Goal: Check status: Check status

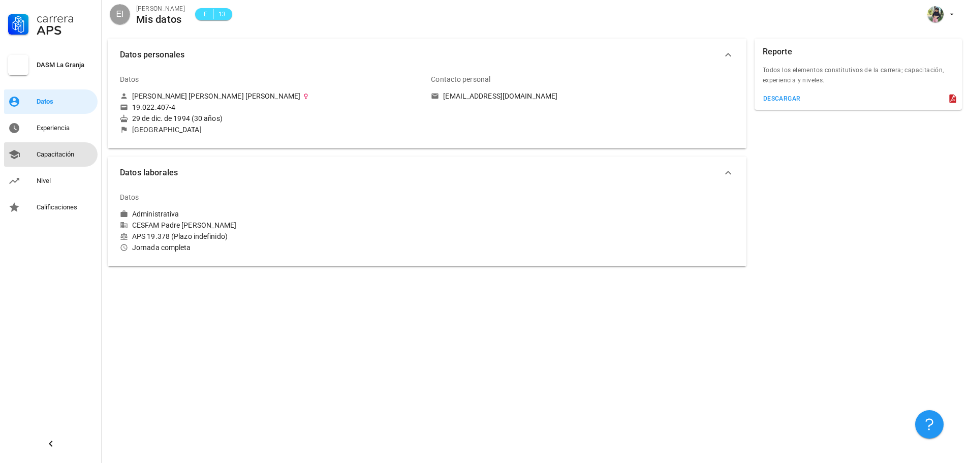
click at [47, 160] on div "Capacitación" at bounding box center [65, 154] width 57 height 16
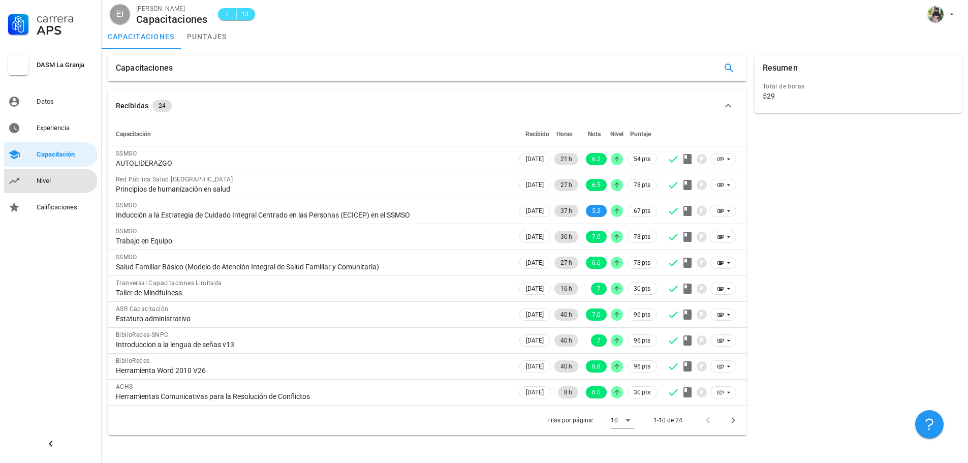
click at [47, 176] on div "Nivel" at bounding box center [65, 181] width 57 height 16
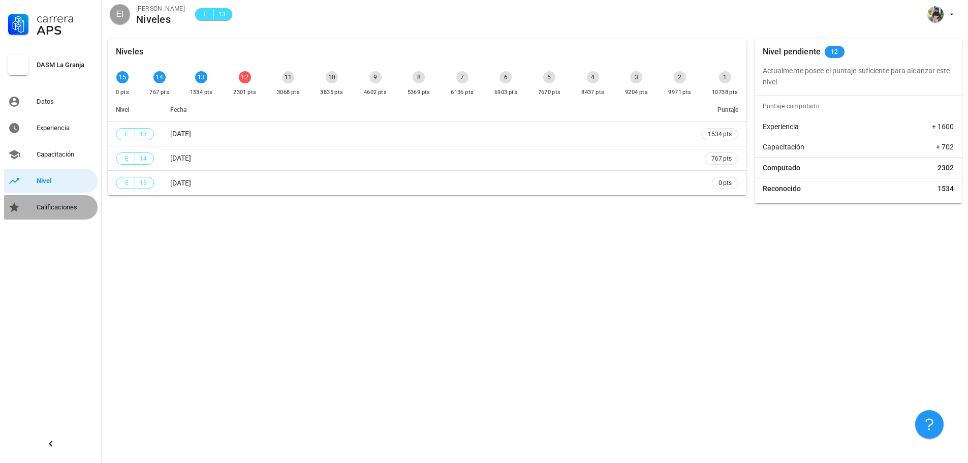
click at [53, 207] on div "Calificaciones" at bounding box center [65, 207] width 57 height 8
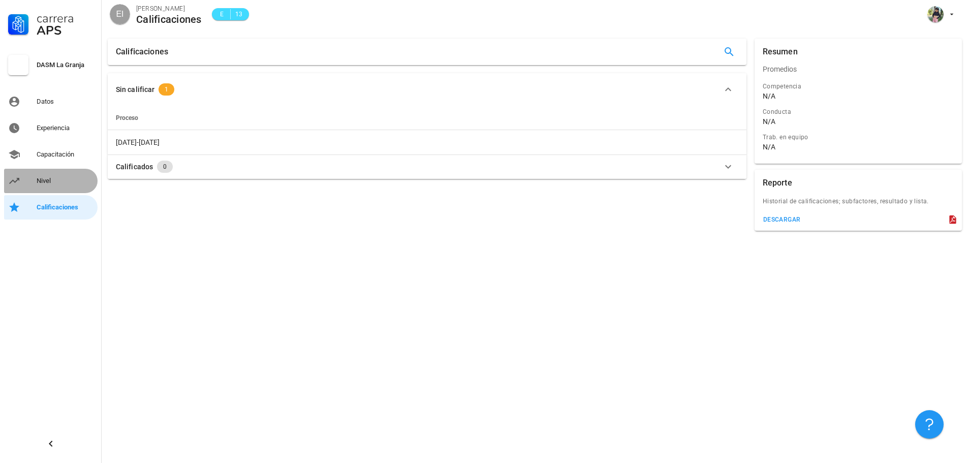
click at [37, 177] on div "Nivel" at bounding box center [65, 181] width 57 height 8
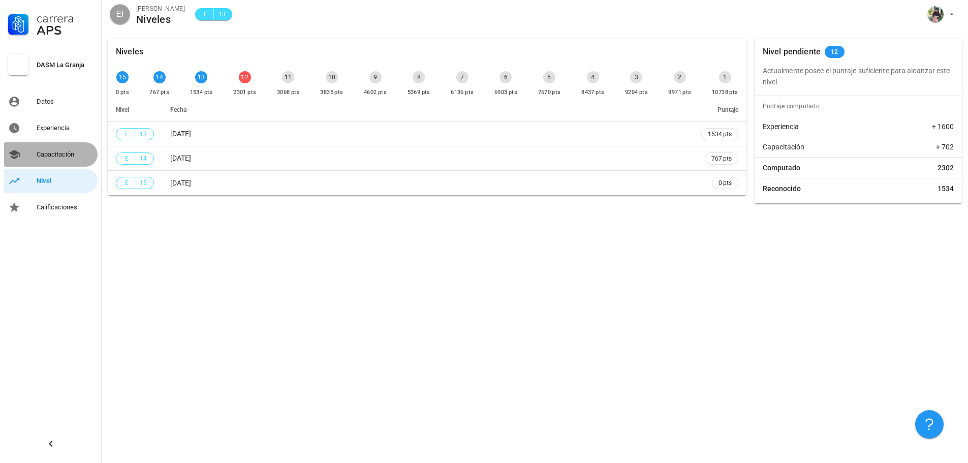
click at [37, 152] on div "Capacitación" at bounding box center [65, 154] width 57 height 8
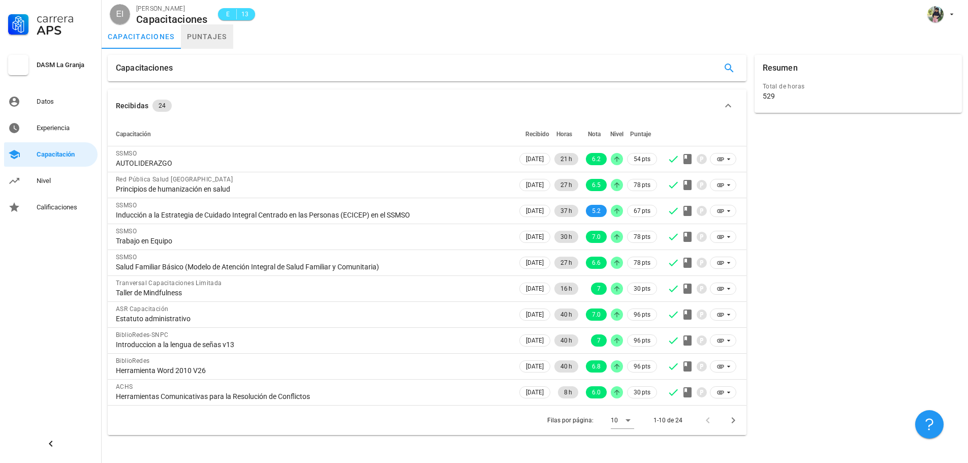
click at [207, 41] on link "puntajes" at bounding box center [207, 36] width 52 height 24
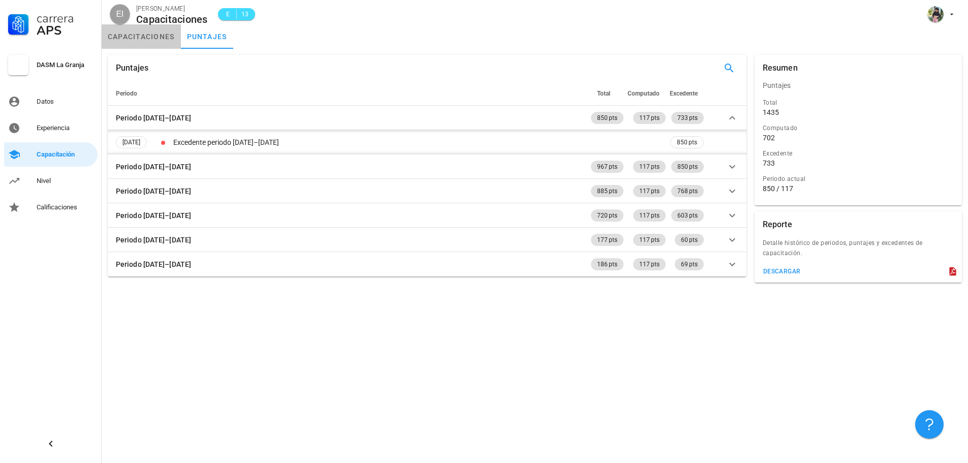
click at [158, 40] on link "capacitaciones" at bounding box center [141, 36] width 79 height 24
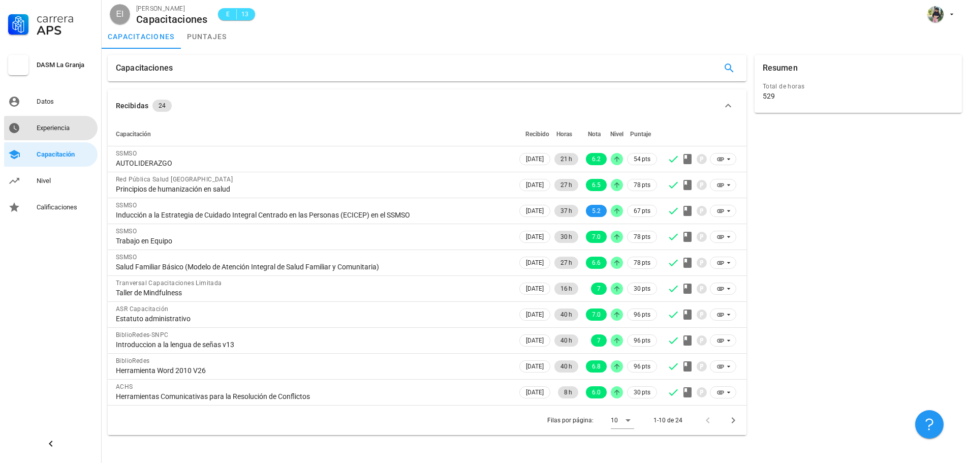
click at [67, 129] on div "Experiencia" at bounding box center [65, 128] width 57 height 8
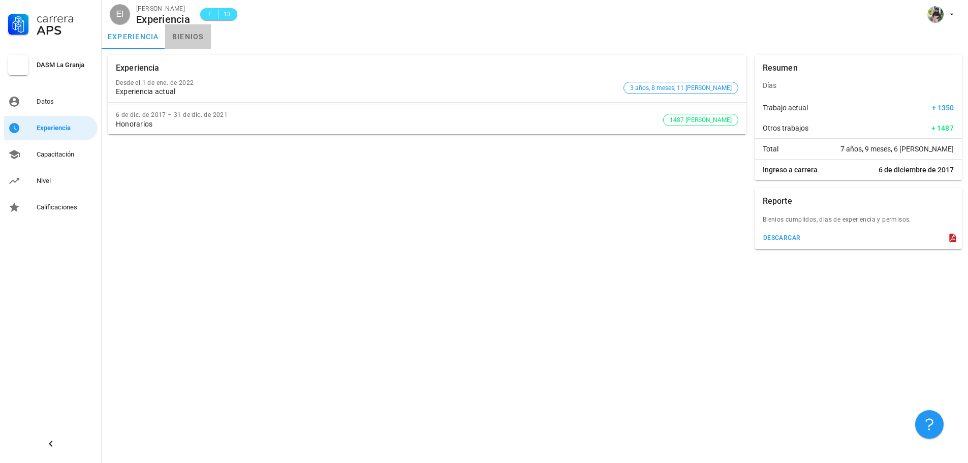
click at [180, 41] on link "bienios" at bounding box center [188, 36] width 46 height 24
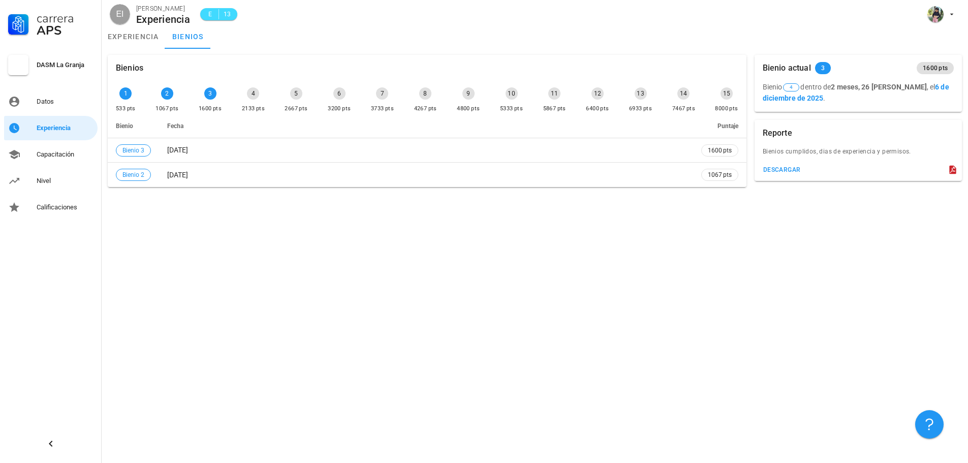
click at [242, 102] on div "4 2133 pts" at bounding box center [253, 100] width 27 height 31
click at [50, 105] on div "Datos" at bounding box center [65, 102] width 57 height 8
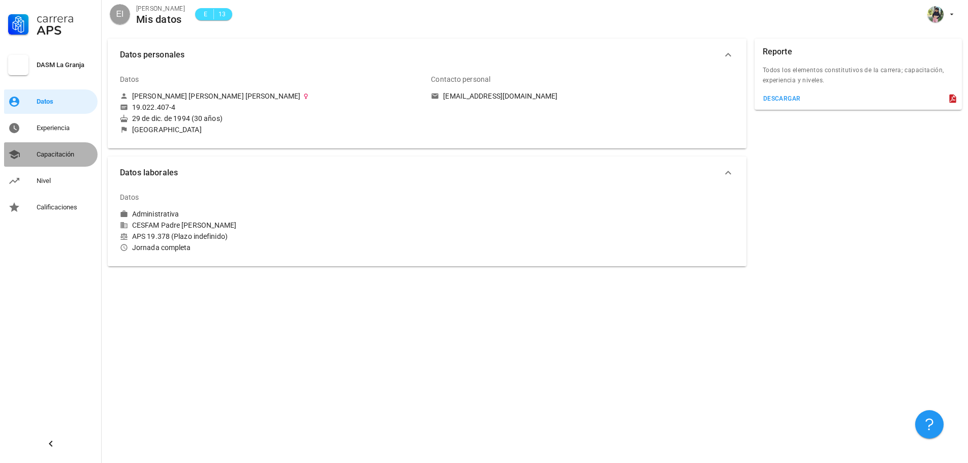
click at [50, 160] on div "Capacitación" at bounding box center [65, 154] width 57 height 16
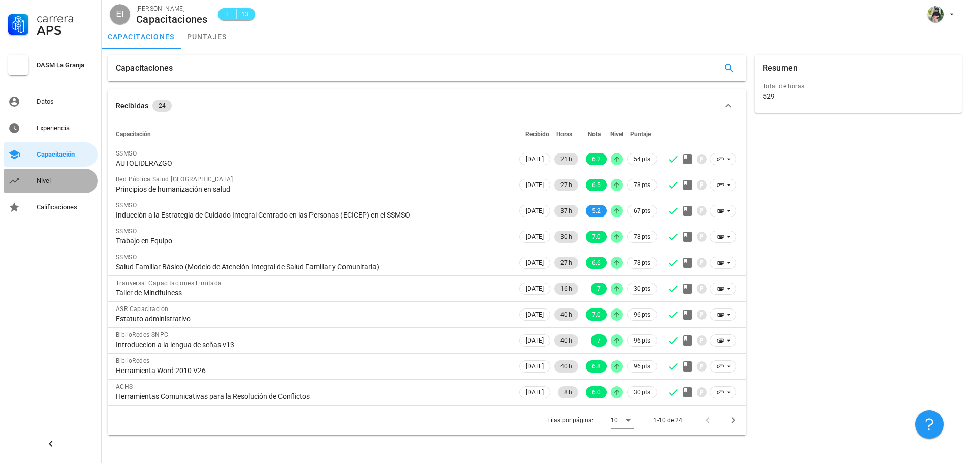
click at [43, 182] on div "Nivel" at bounding box center [65, 181] width 57 height 8
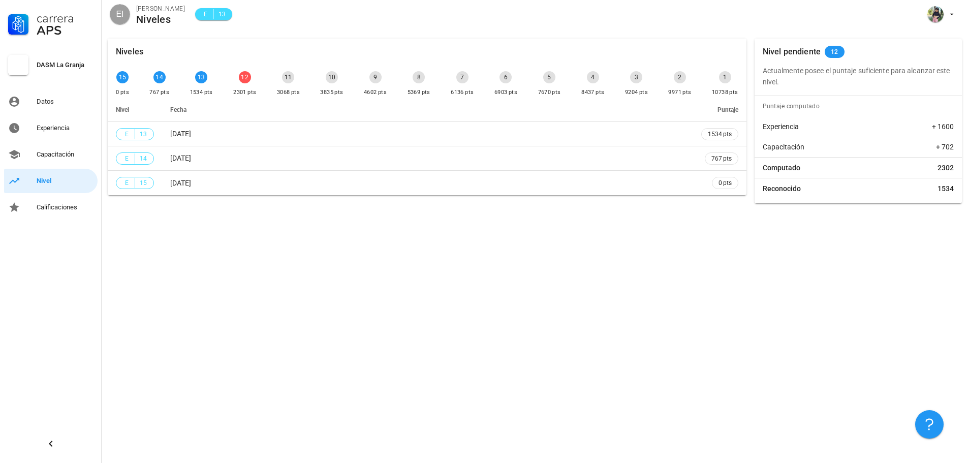
click at [875, 78] on p "Actualmente posee el puntaje suficiente para alcanzar este nivel." at bounding box center [858, 76] width 191 height 22
drag, startPoint x: 809, startPoint y: 78, endPoint x: 762, endPoint y: 66, distance: 49.2
click at [762, 71] on div "Actualmente posee el puntaje suficiente para alcanzar este nivel." at bounding box center [858, 76] width 207 height 22
drag, startPoint x: 762, startPoint y: 63, endPoint x: 762, endPoint y: 76, distance: 13.2
click at [762, 65] on div "Nivel pendiente 12 Actualmente posee el puntaje suficiente para alcanzar este n…" at bounding box center [858, 121] width 207 height 165
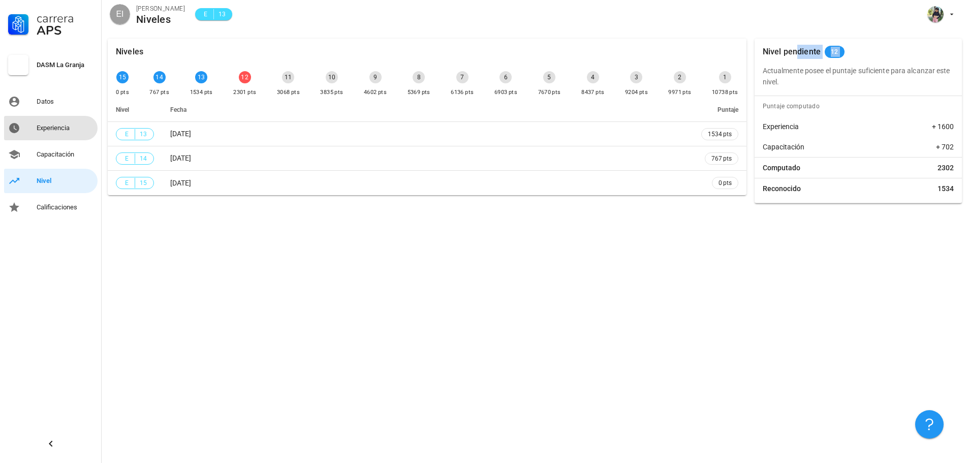
click at [64, 120] on div "Experiencia" at bounding box center [65, 128] width 57 height 16
